Goal: Task Accomplishment & Management: Manage account settings

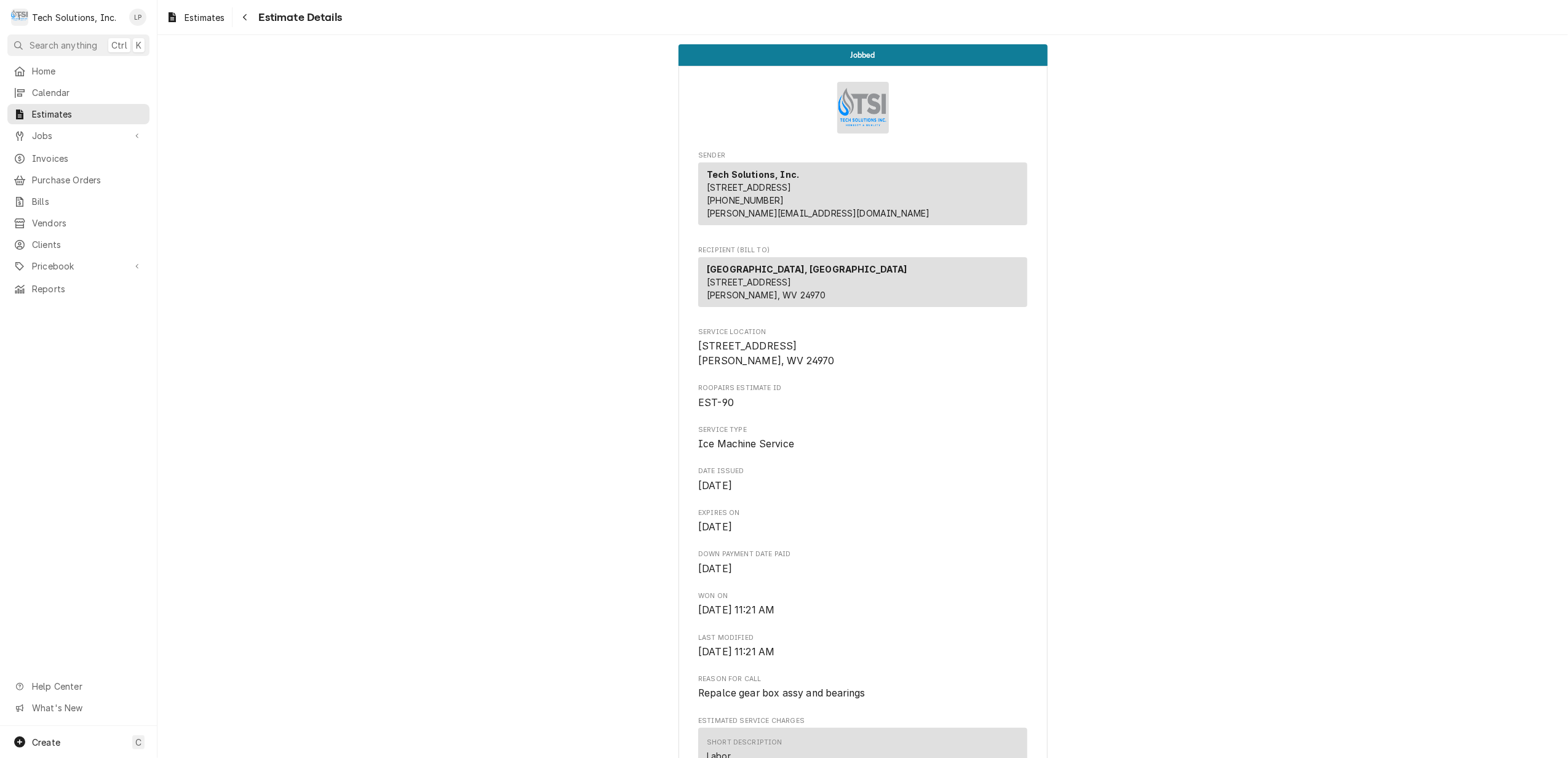
scroll to position [1066, 0]
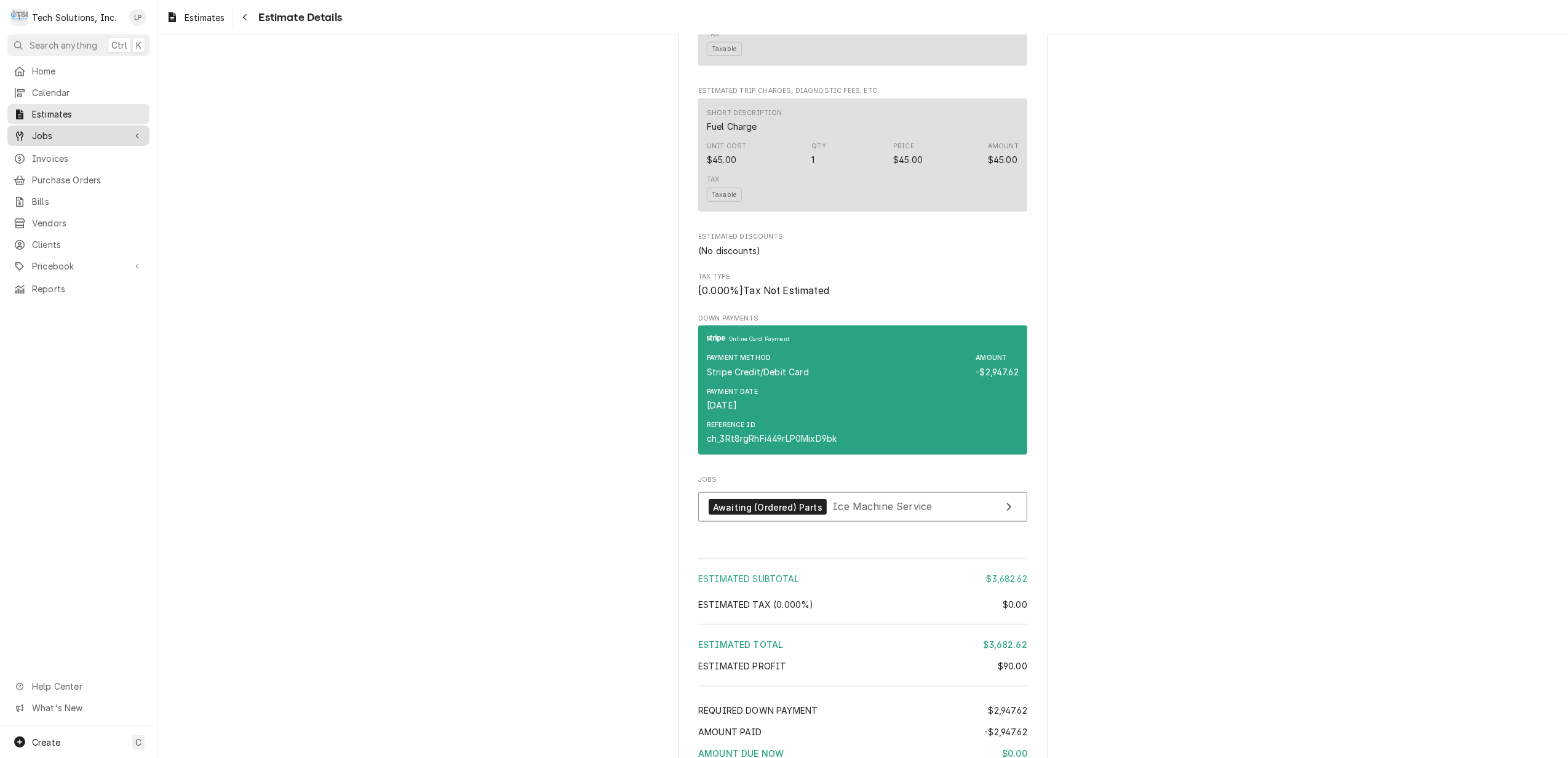
click at [40, 134] on span "Jobs" at bounding box center [78, 135] width 93 height 13
click at [45, 154] on span "Jobs" at bounding box center [87, 157] width 111 height 13
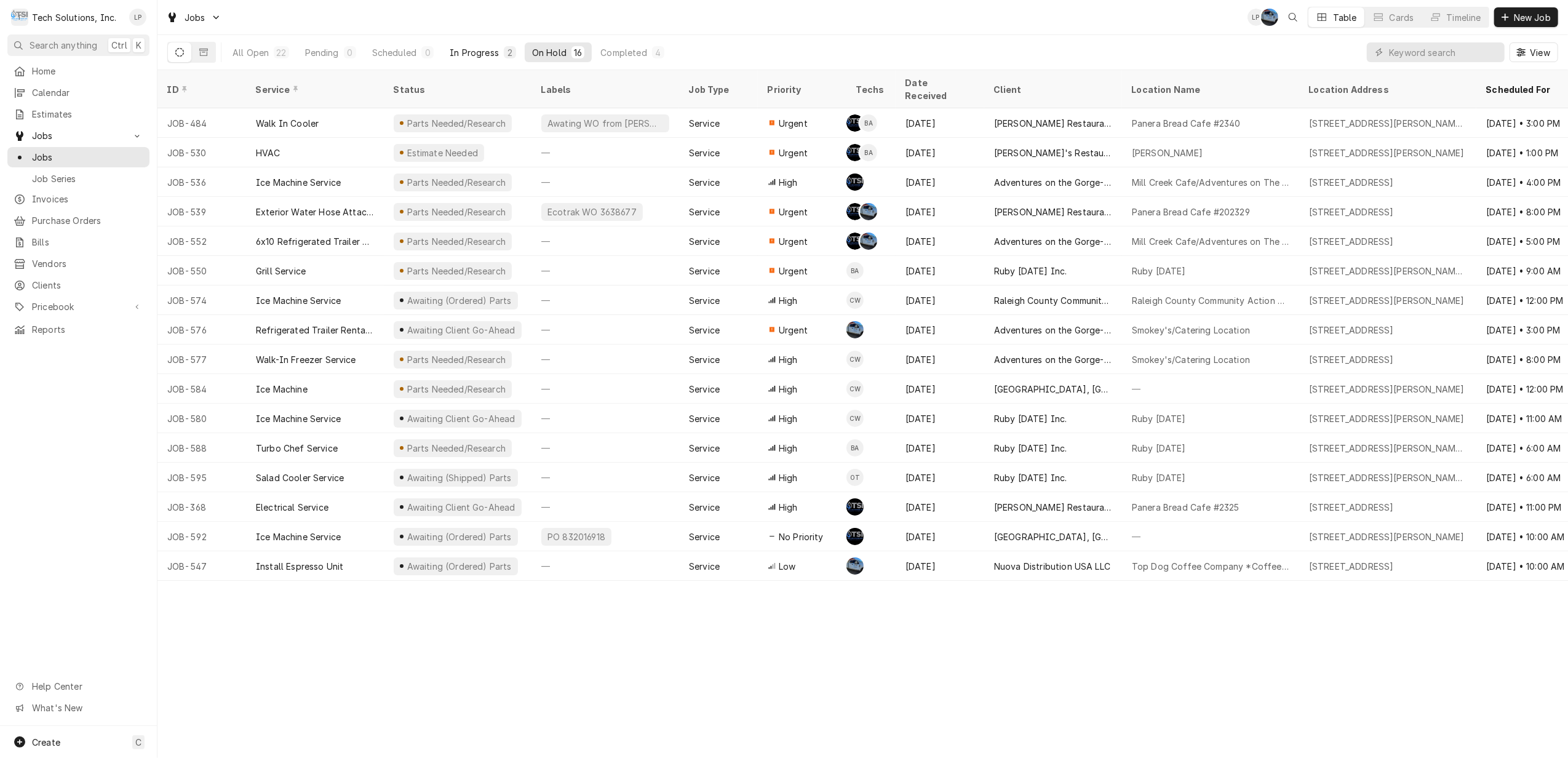
click at [476, 49] on div "In Progress" at bounding box center [474, 52] width 49 height 13
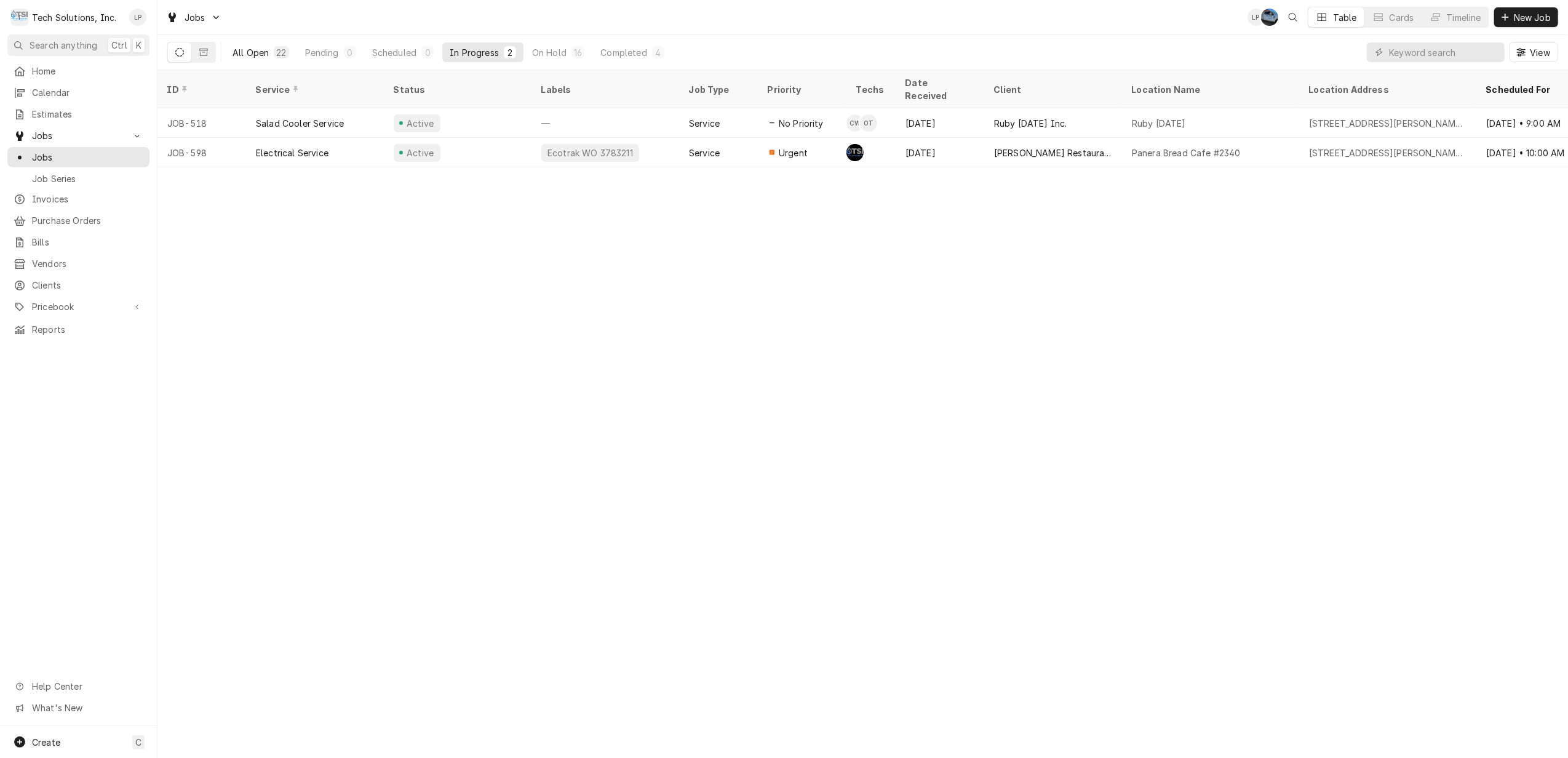
click at [265, 57] on div "All Open" at bounding box center [251, 52] width 36 height 13
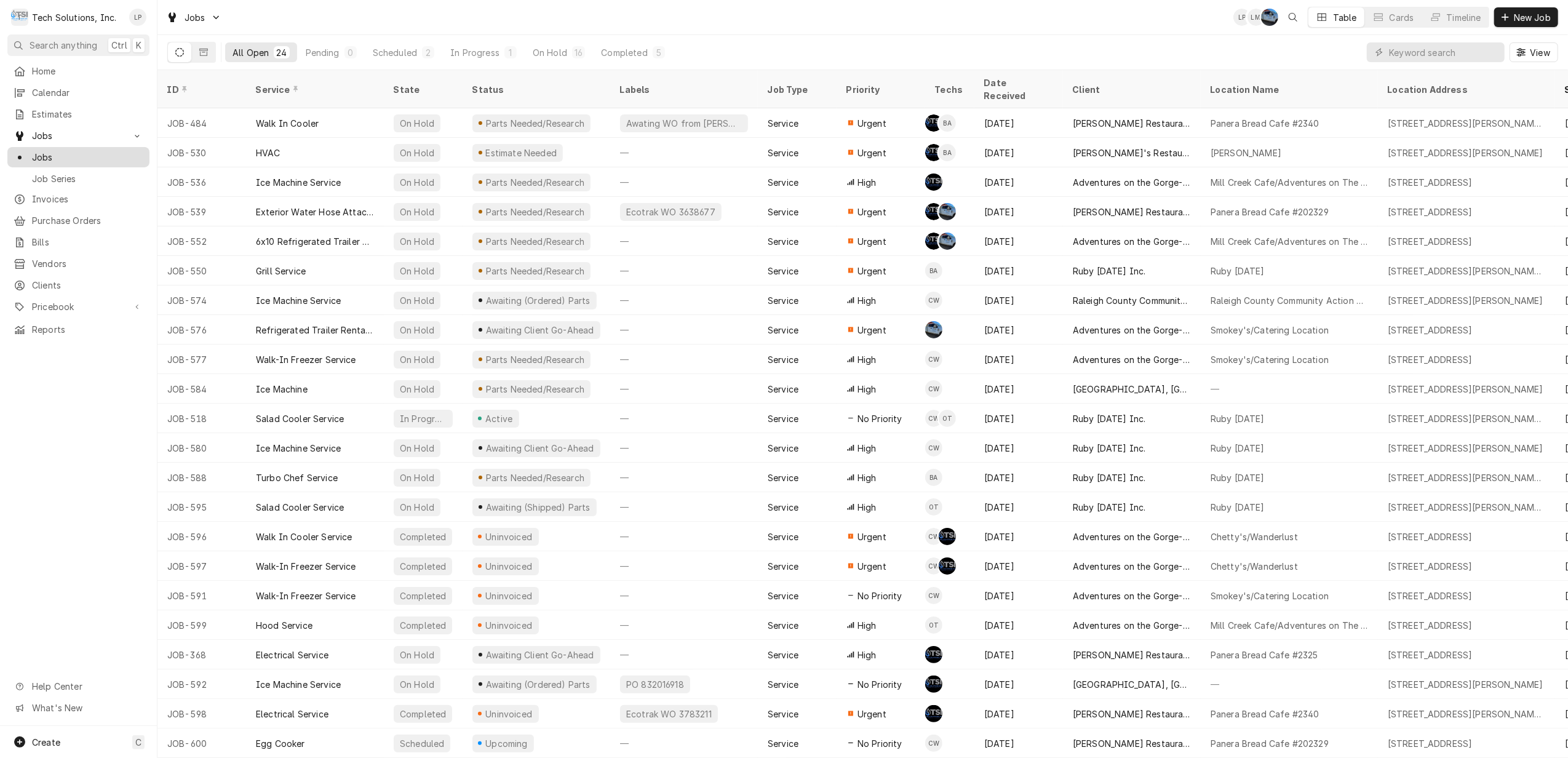
click at [37, 151] on span "Jobs" at bounding box center [87, 157] width 111 height 13
click at [1470, 50] on input "Dynamic Content Wrapper" at bounding box center [1443, 52] width 109 height 19
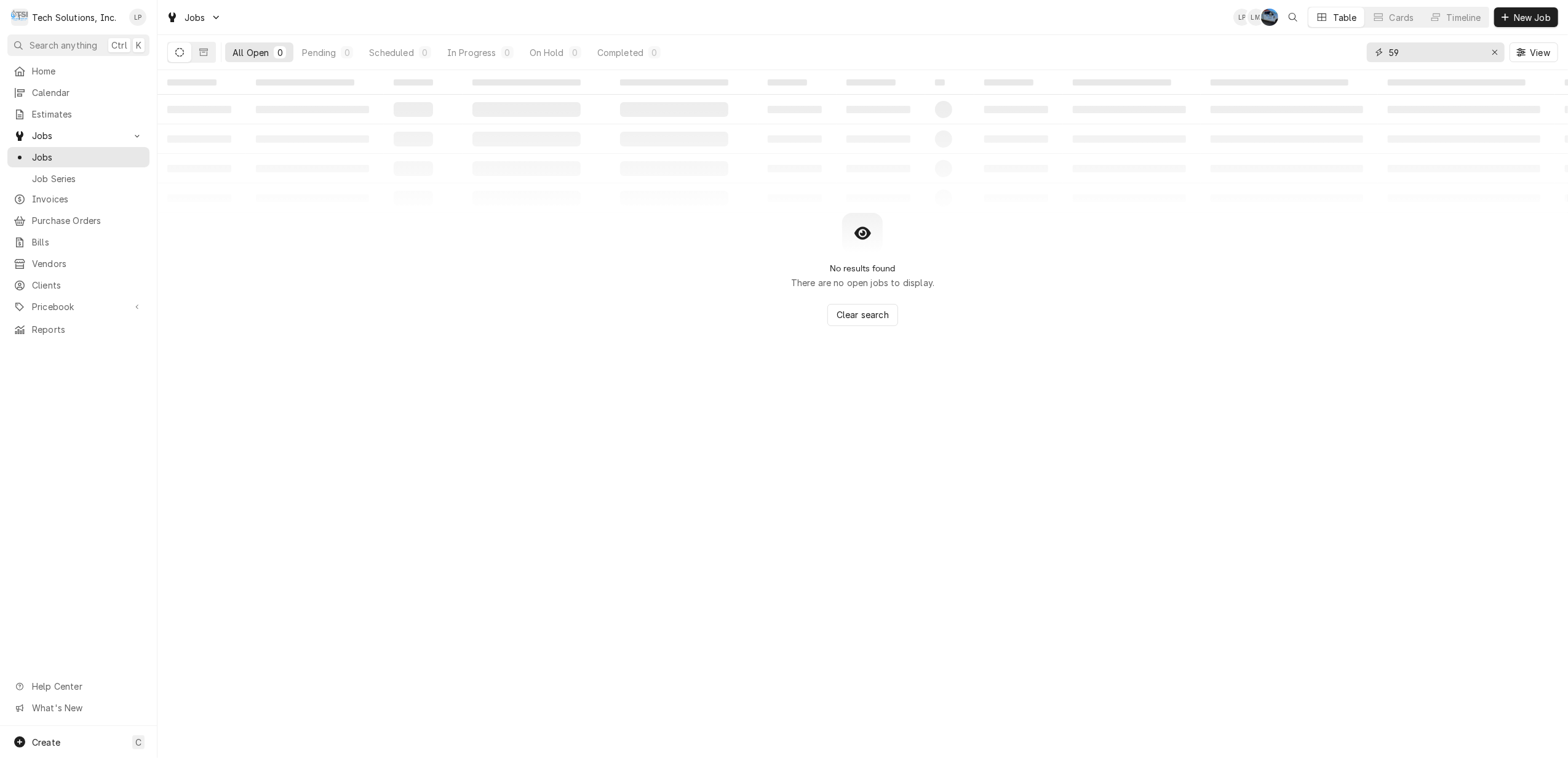
type input "5"
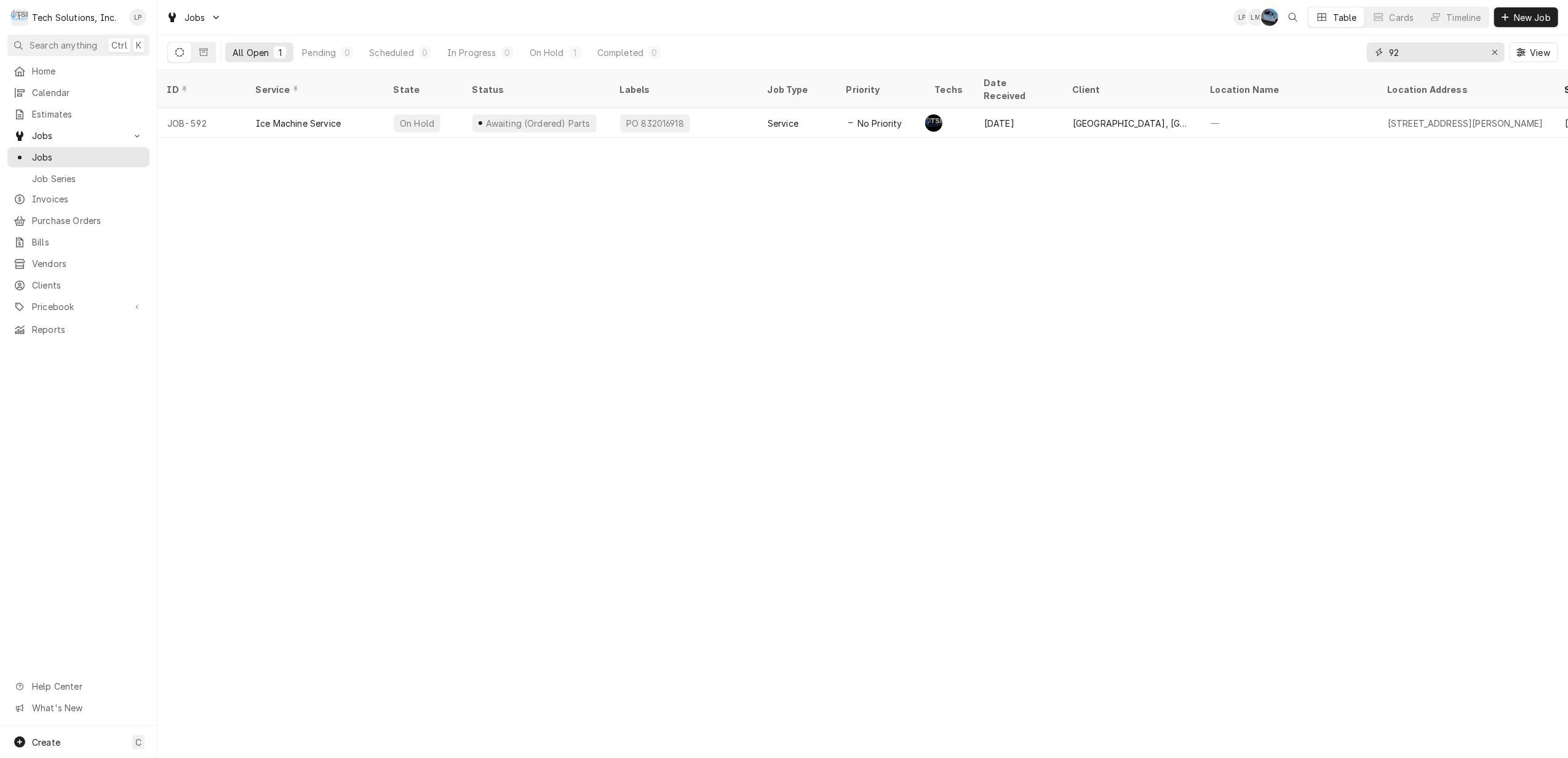
type input "9"
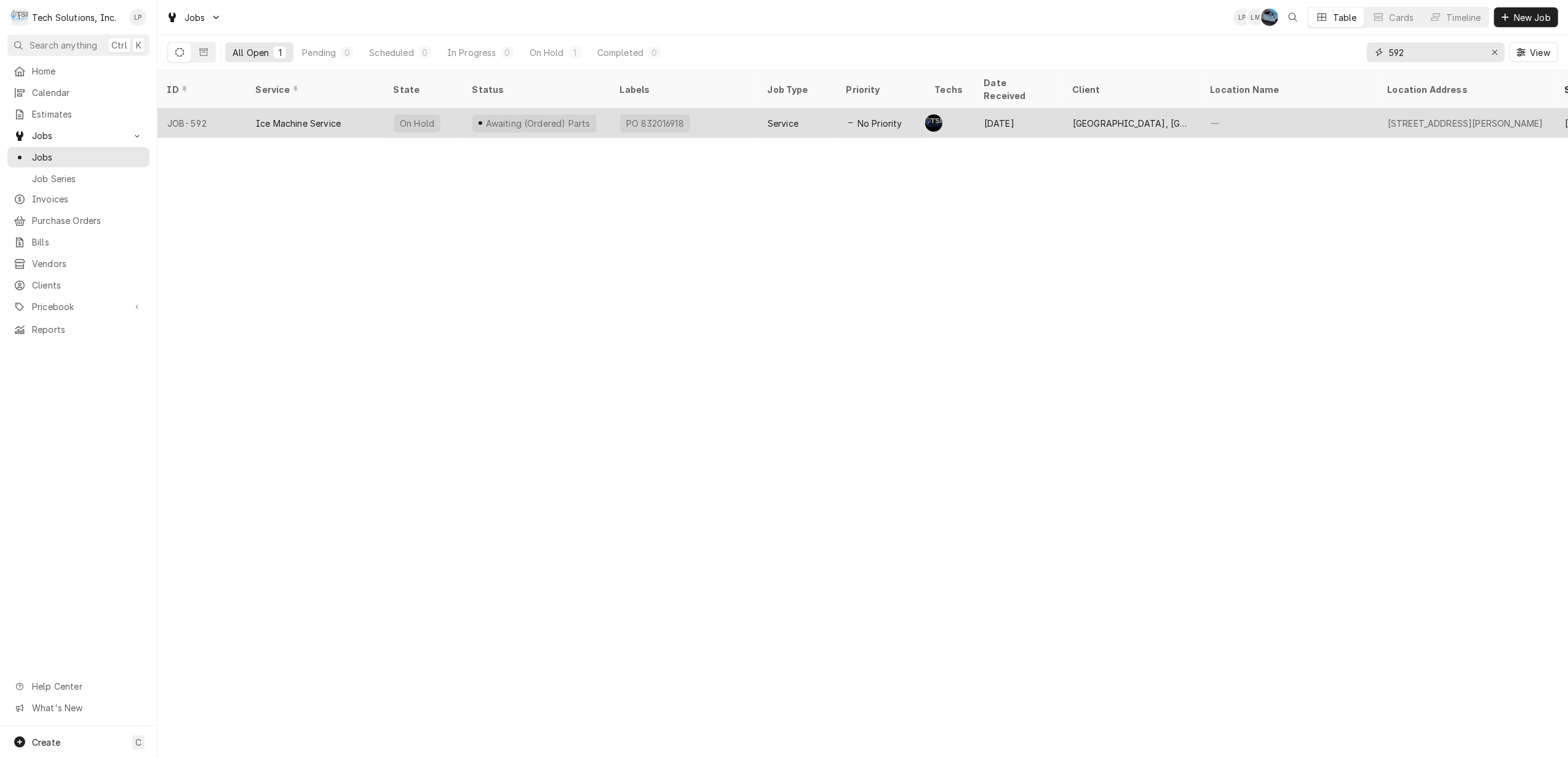
type input "592"
click at [705, 110] on div "PO 832016918" at bounding box center [684, 123] width 147 height 30
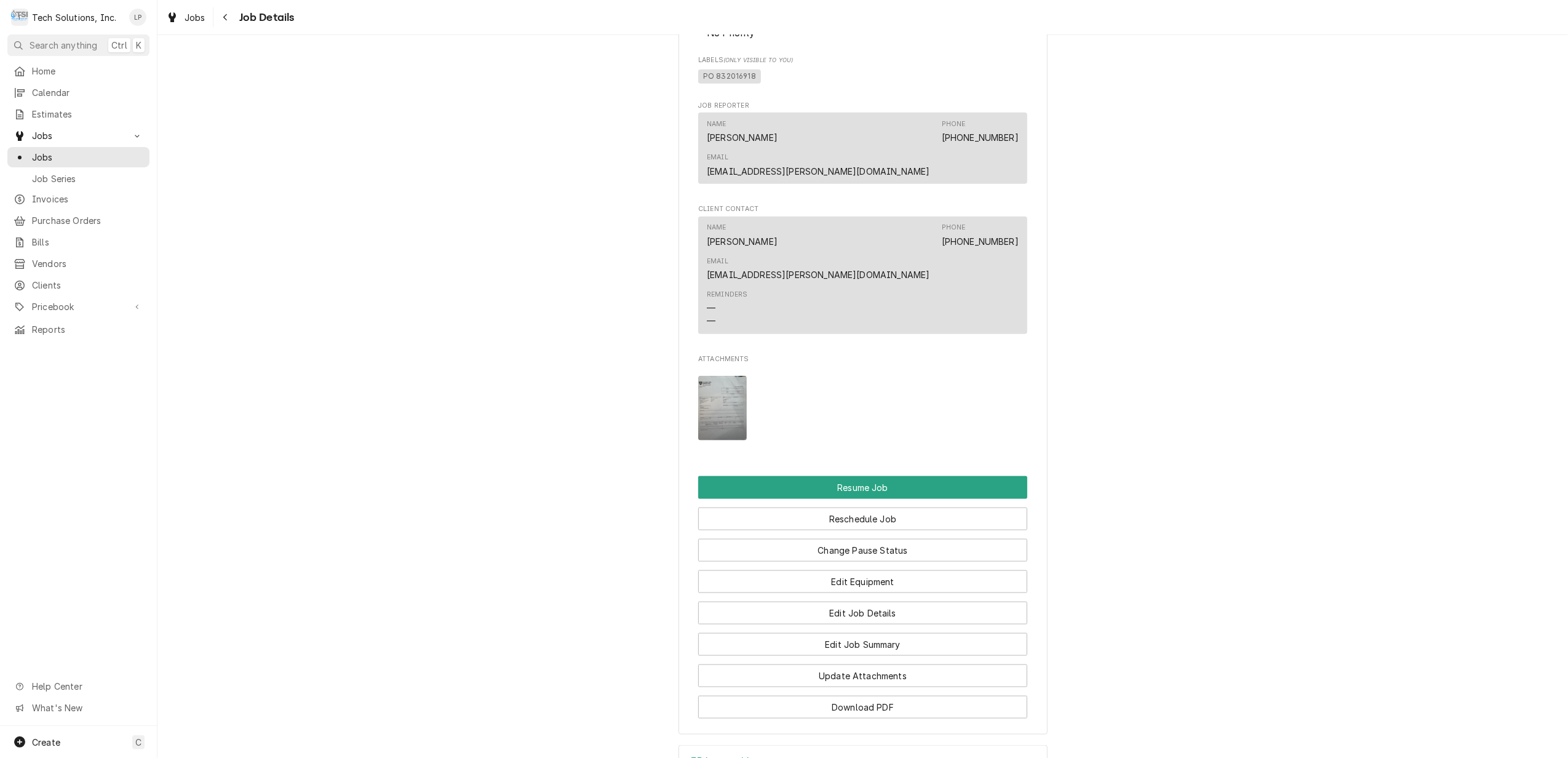
scroll to position [1395, 0]
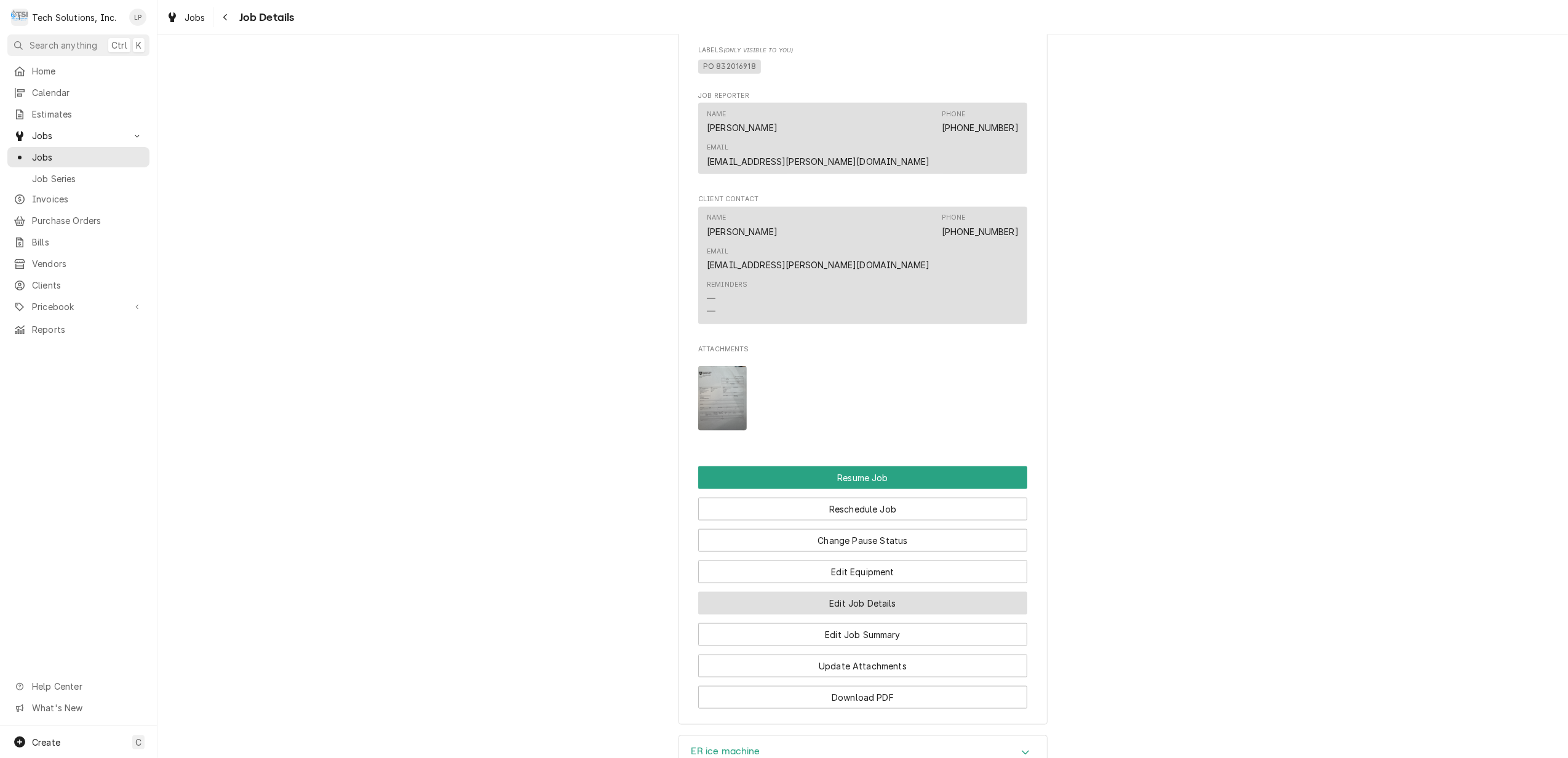
click at [889, 592] on button "Edit Job Details" at bounding box center [862, 603] width 329 height 23
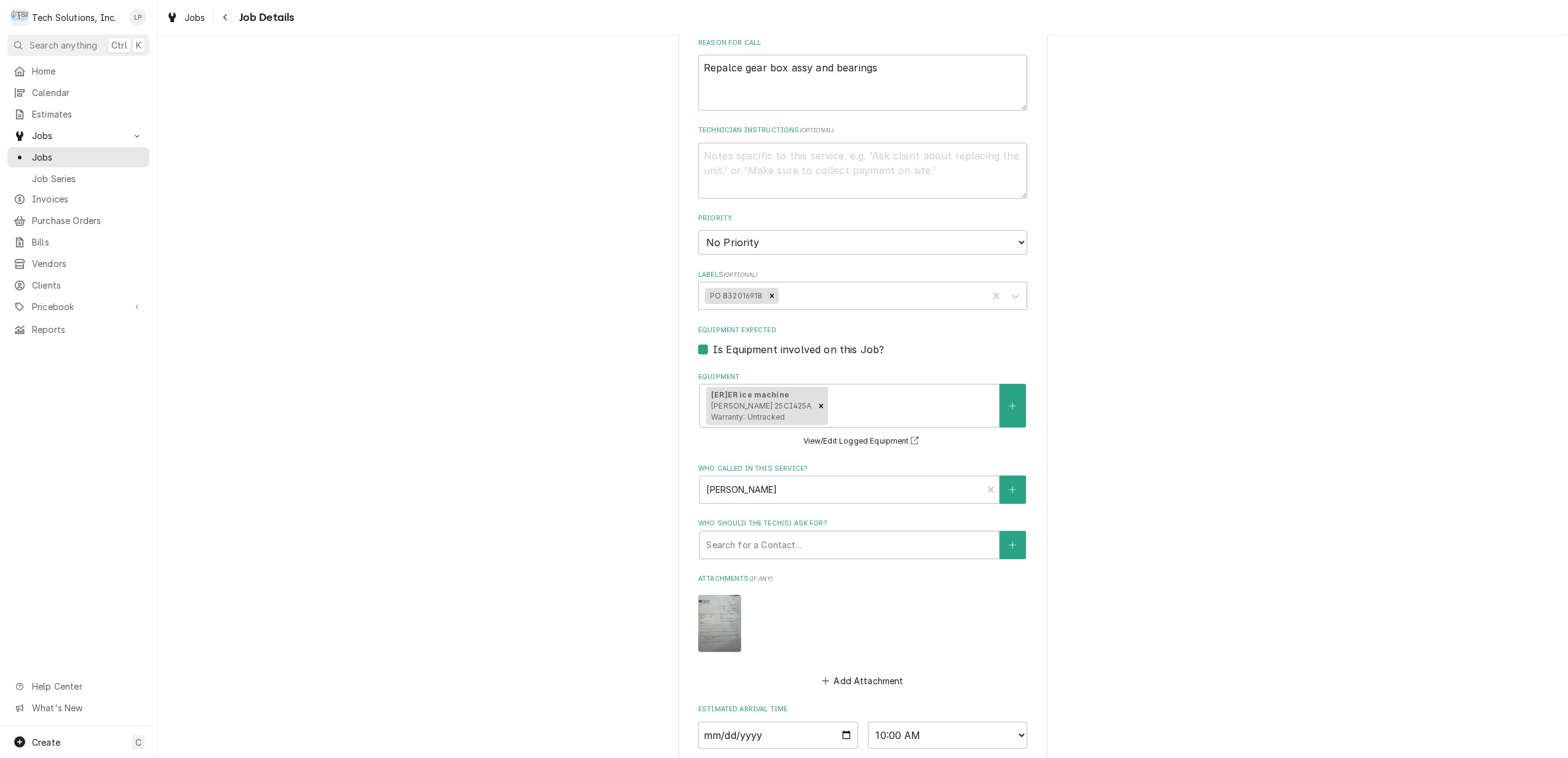
scroll to position [443, 0]
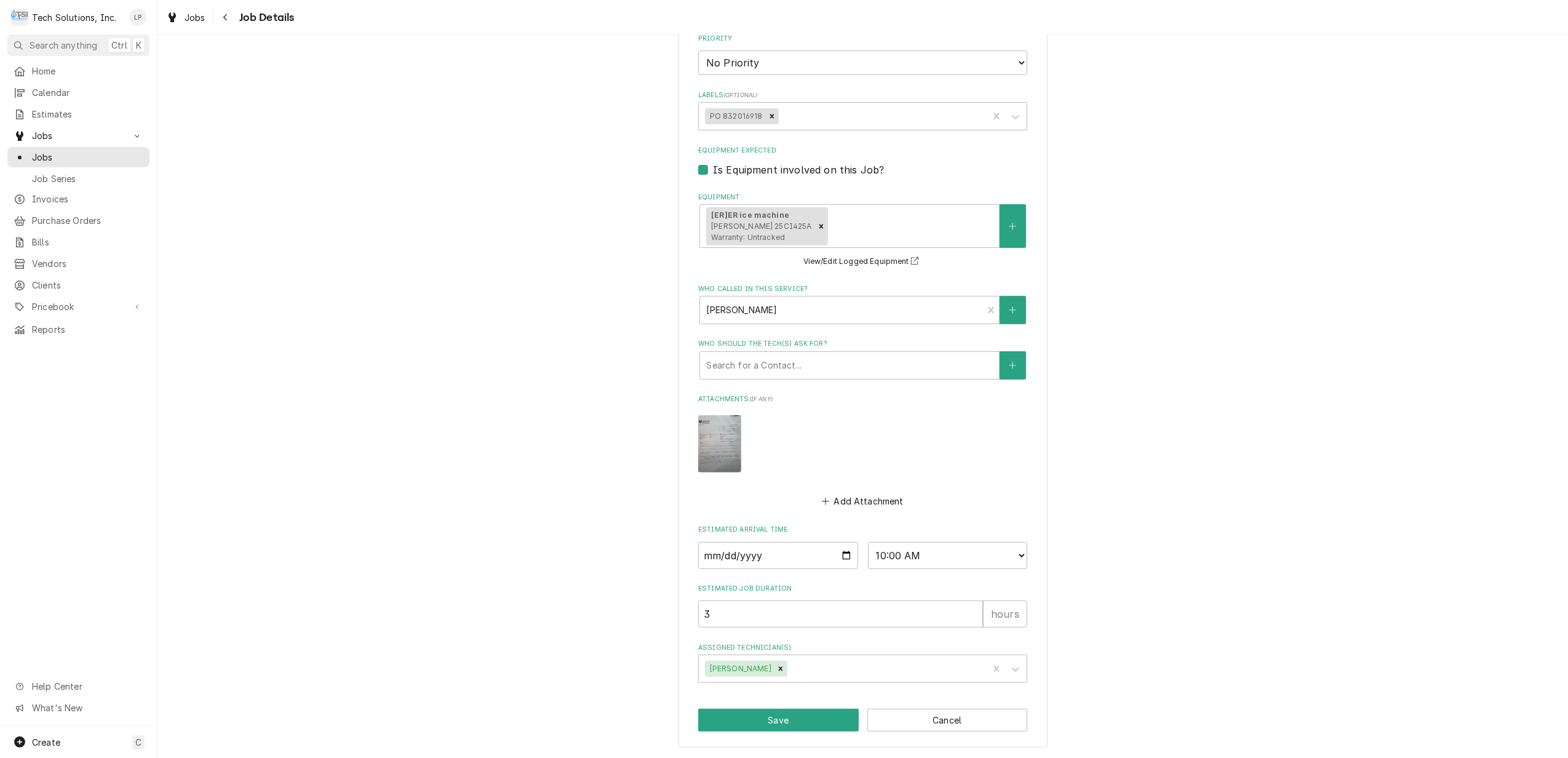
click at [709, 450] on img "Attachments" at bounding box center [719, 444] width 43 height 57
type textarea "x"
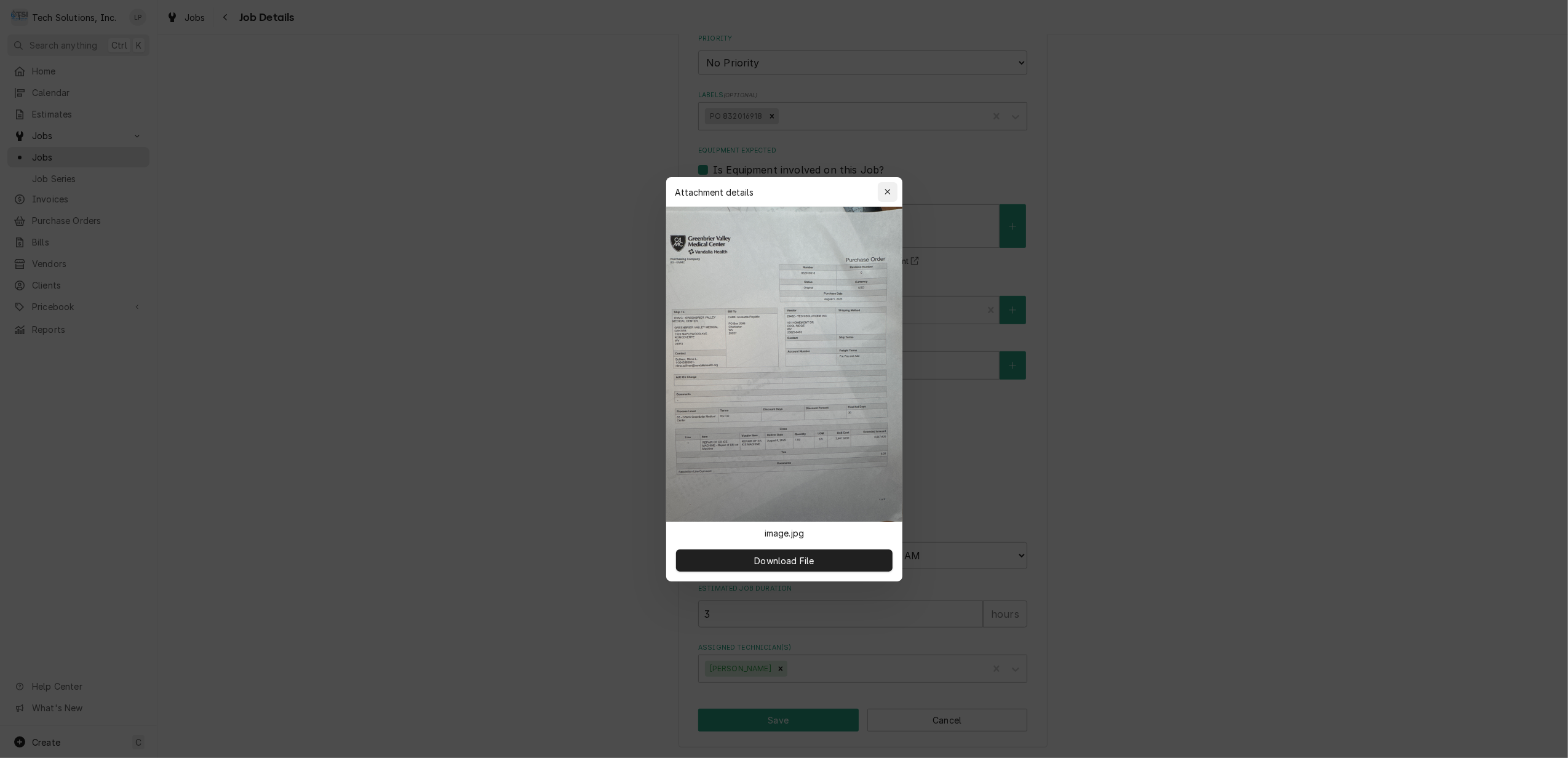
click at [886, 191] on icon "button" at bounding box center [887, 191] width 5 height 5
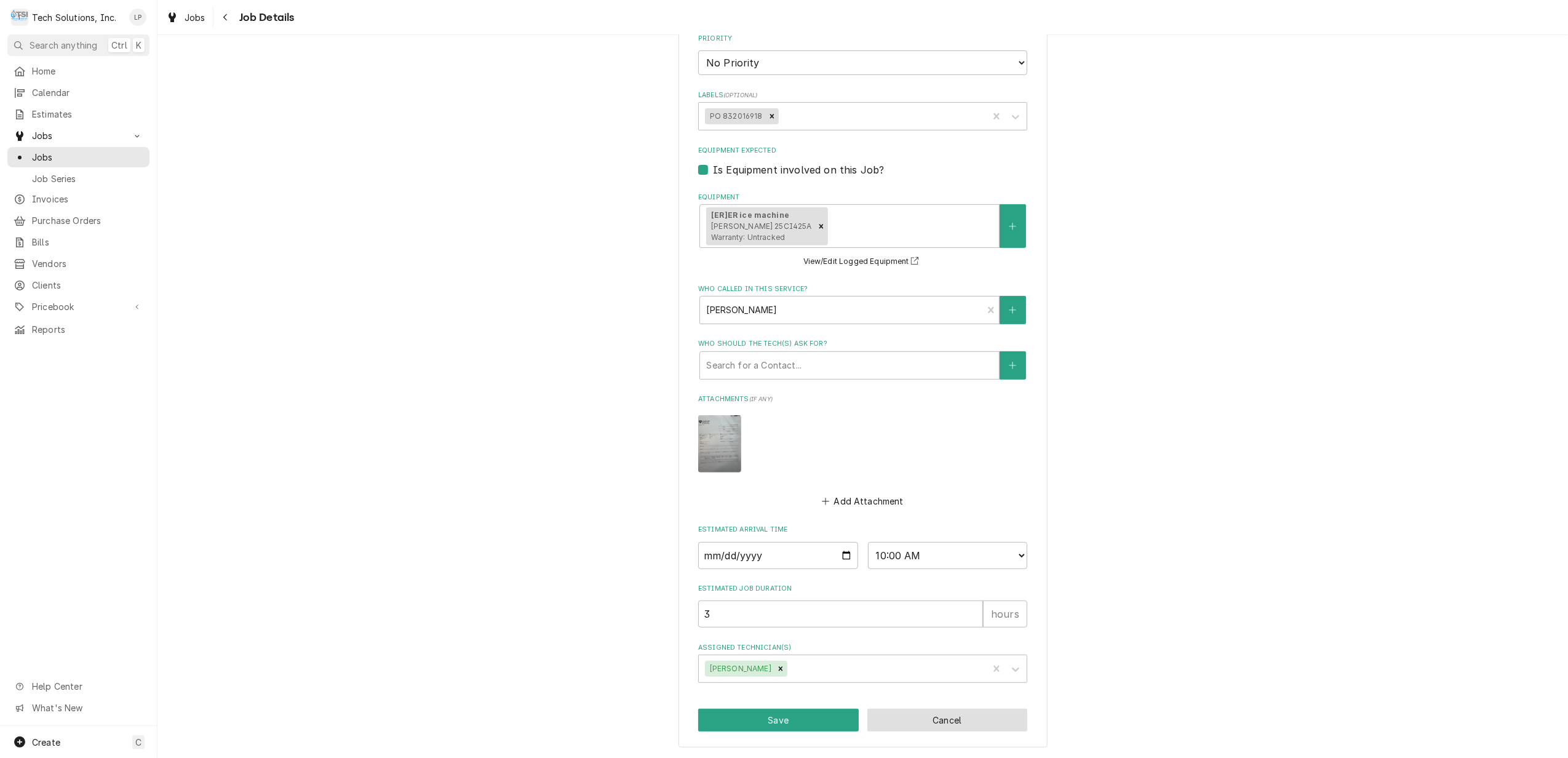
click at [994, 719] on button "Cancel" at bounding box center [947, 720] width 161 height 23
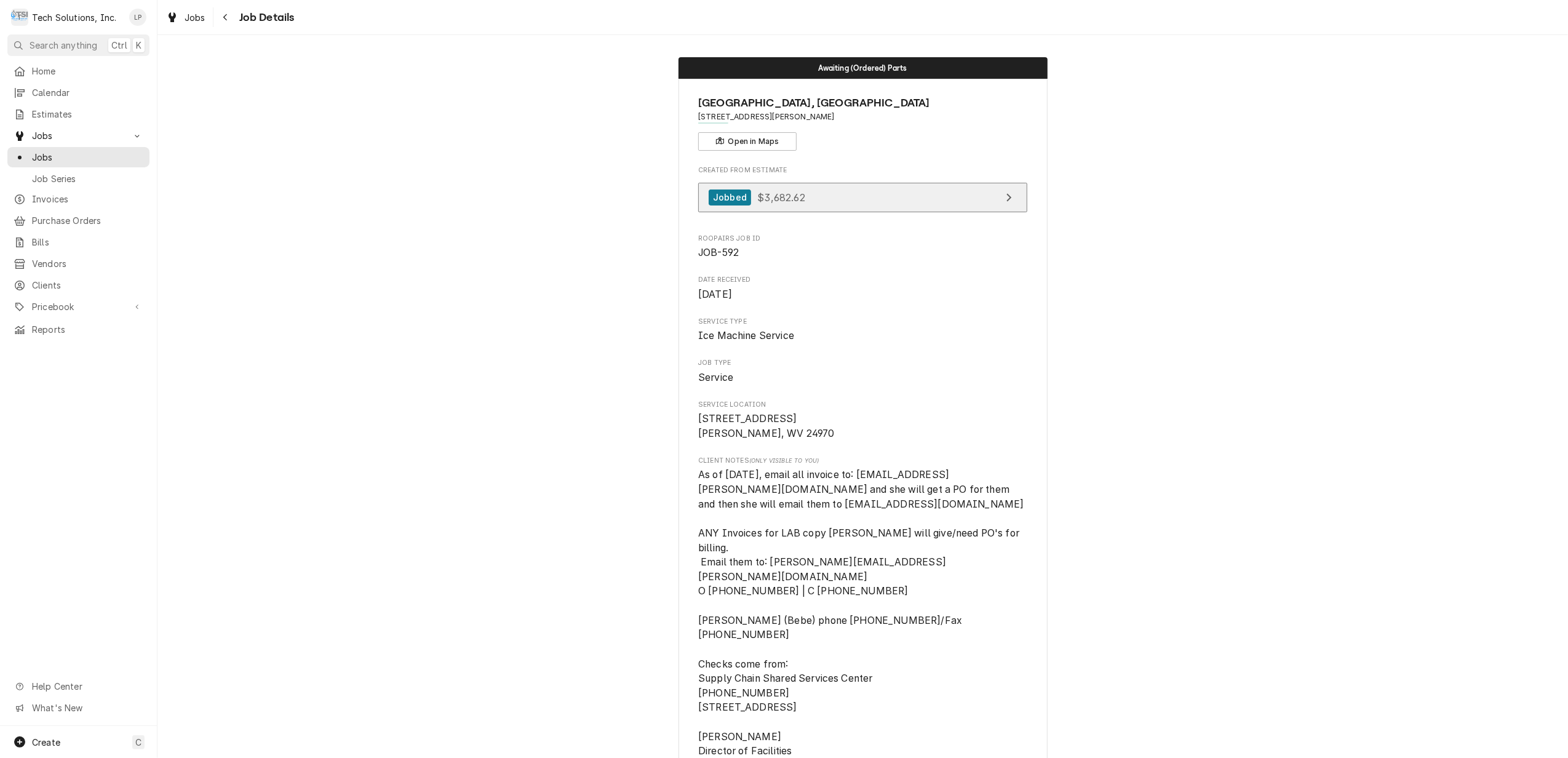
click at [923, 200] on link "Jobbed $3,682.62" at bounding box center [862, 197] width 329 height 30
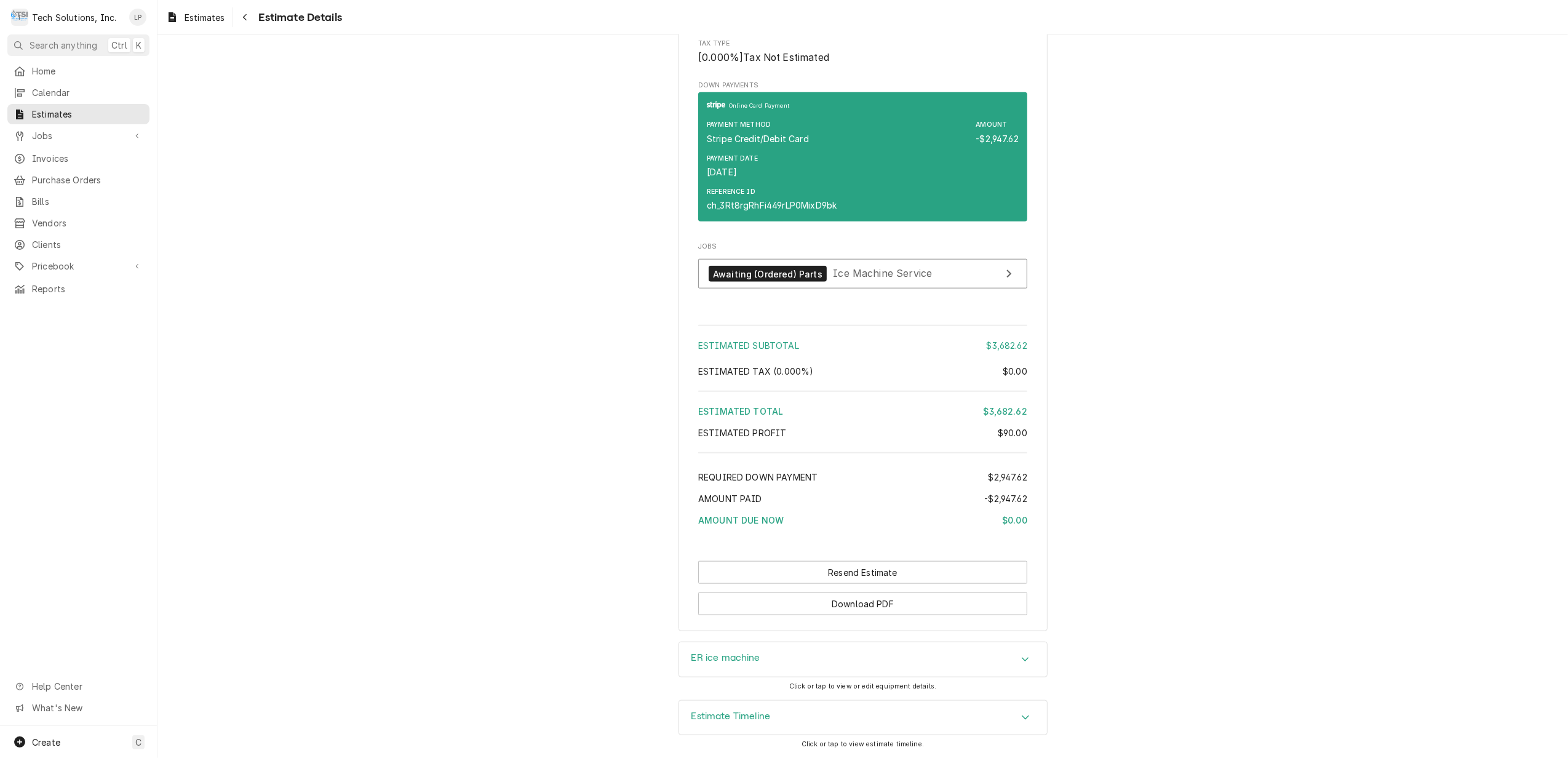
scroll to position [1313, 0]
